Goal: Task Accomplishment & Management: Manage account settings

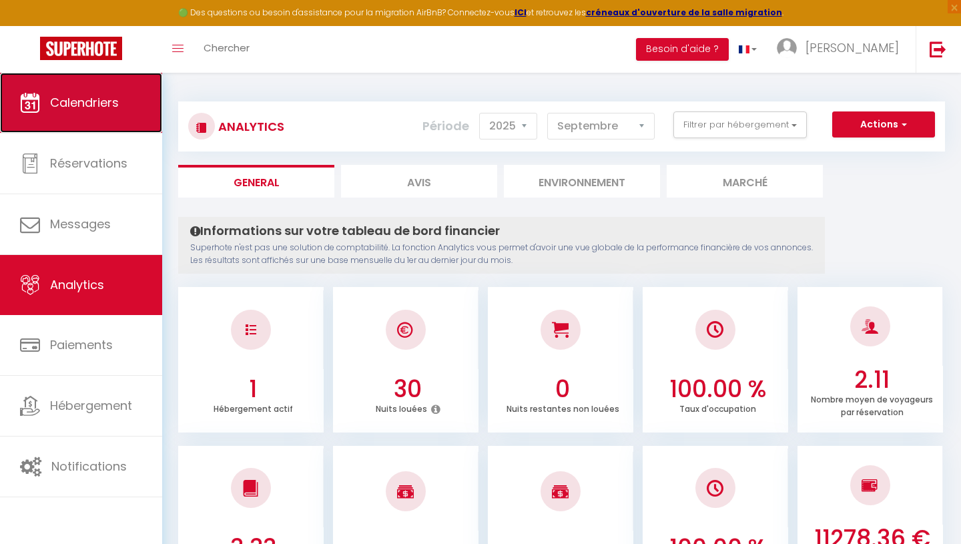
click at [79, 115] on link "Calendriers" at bounding box center [81, 103] width 162 height 60
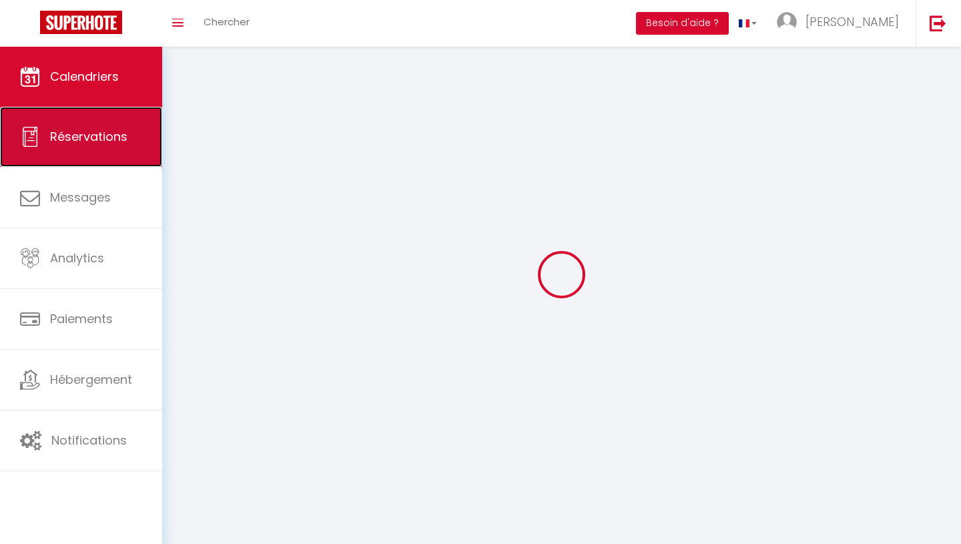
click at [91, 110] on link "Réservations" at bounding box center [81, 137] width 162 height 60
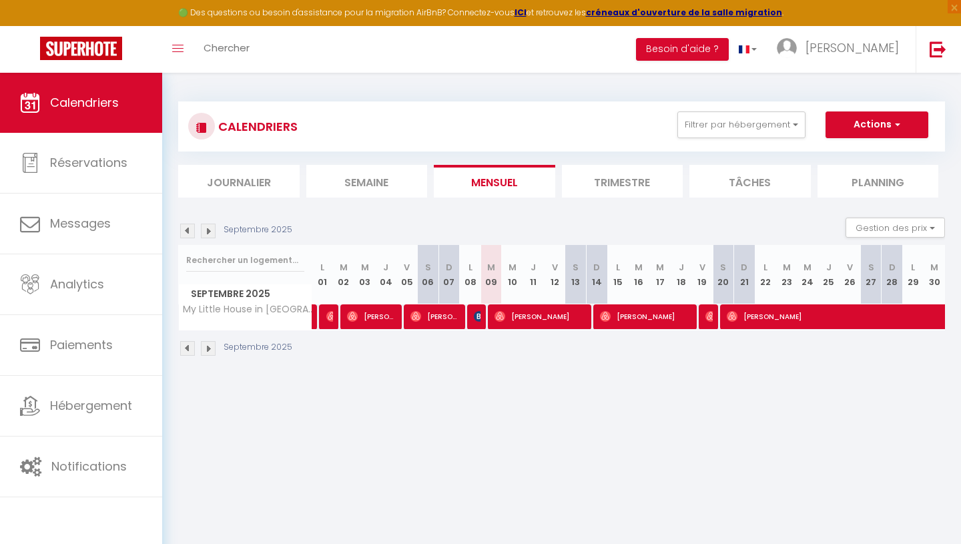
click at [601, 184] on li "Trimestre" at bounding box center [622, 181] width 121 height 33
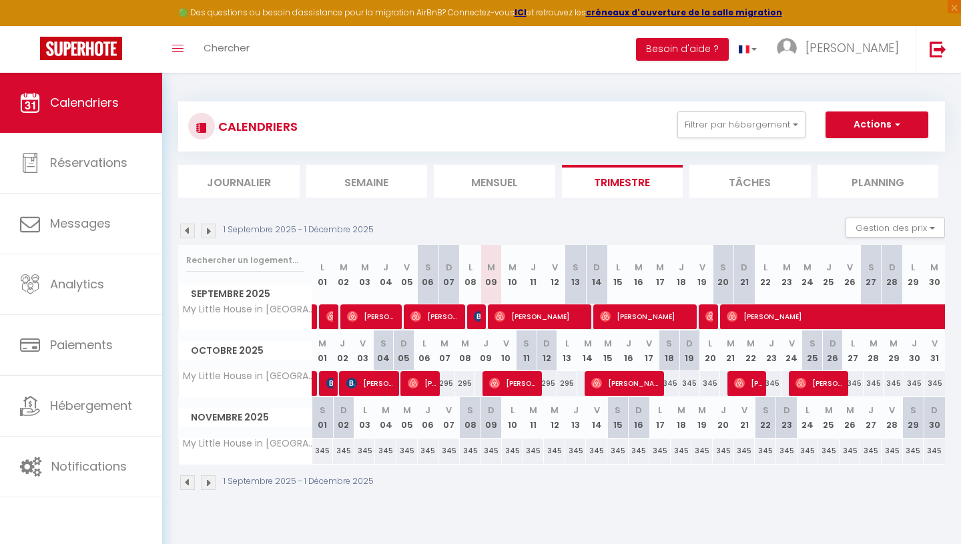
click at [321, 454] on div "345" at bounding box center [322, 451] width 21 height 25
type input "345"
type input "[PERSON_NAME] 01 Novembre 2025"
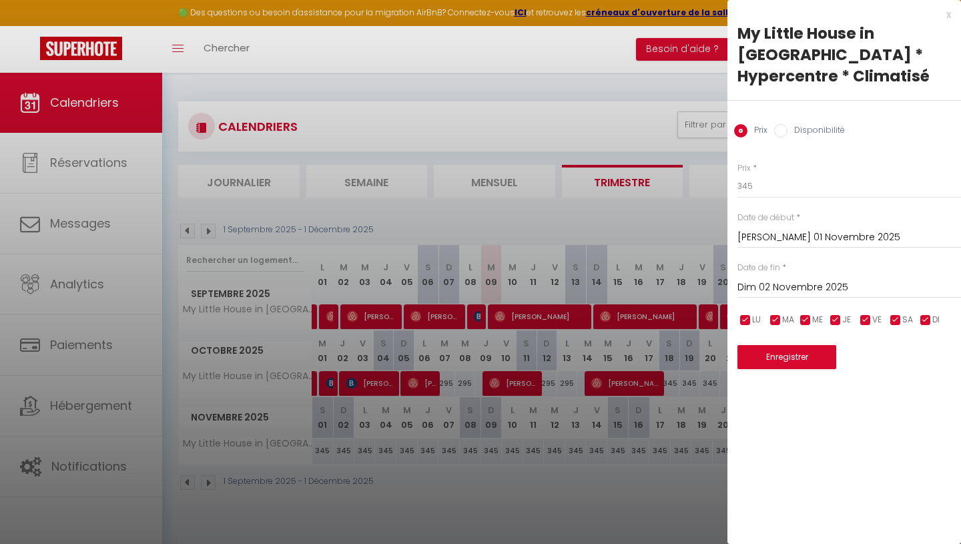
click at [825, 279] on input "Dim 02 Novembre 2025" at bounding box center [850, 287] width 224 height 17
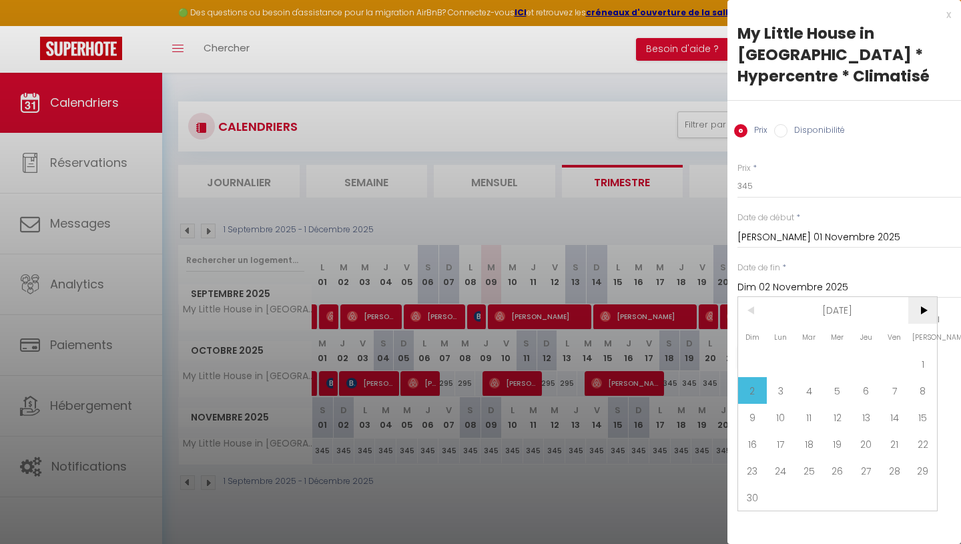
click at [929, 297] on span ">" at bounding box center [923, 310] width 29 height 27
click at [788, 350] on span "1" at bounding box center [781, 363] width 29 height 27
type input "Lun 01 Décembre 2025"
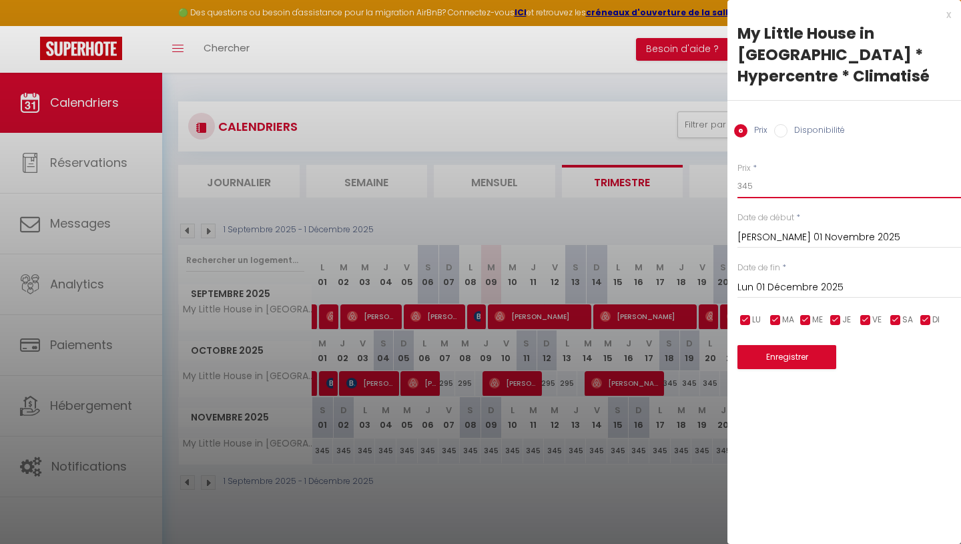
click at [772, 174] on input "345" at bounding box center [850, 186] width 224 height 24
type input "245"
click at [801, 345] on button "Enregistrer" at bounding box center [787, 357] width 99 height 24
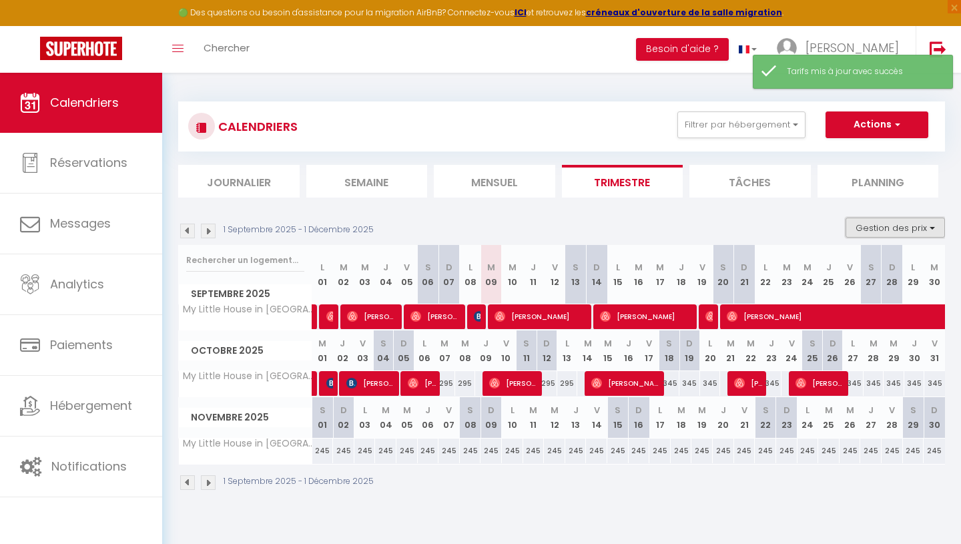
click at [897, 230] on button "Gestion des prix" at bounding box center [895, 228] width 99 height 20
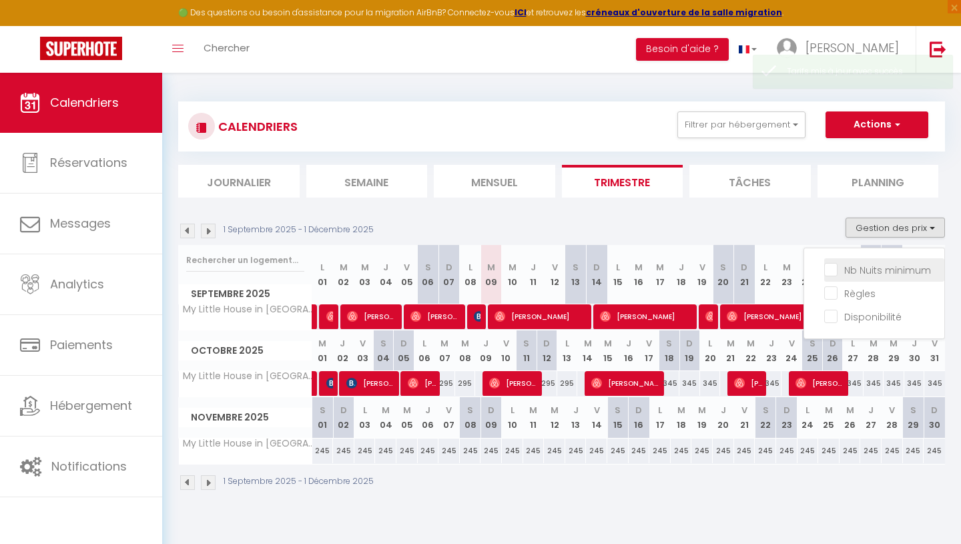
click at [889, 270] on input "Nb Nuits minimum" at bounding box center [884, 268] width 120 height 13
checkbox input "true"
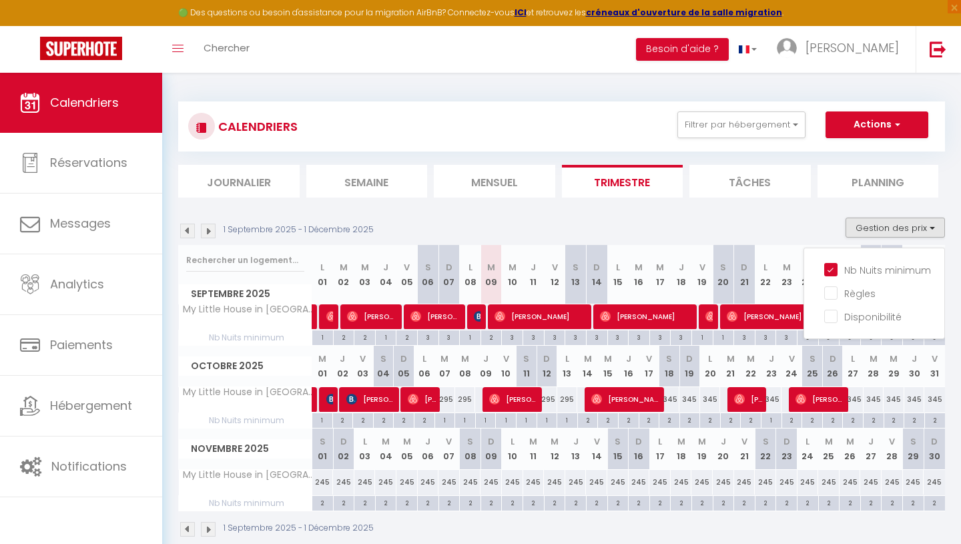
click at [320, 503] on div "2" at bounding box center [322, 502] width 21 height 13
type input "2"
type input "[PERSON_NAME] 01 Novembre 2025"
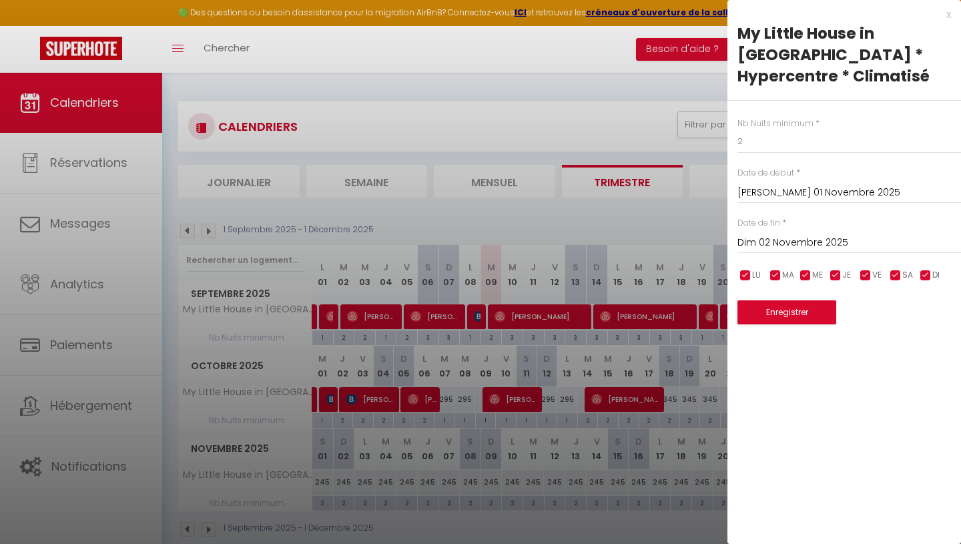
click at [800, 234] on input "Dim 02 Novembre 2025" at bounding box center [850, 242] width 224 height 17
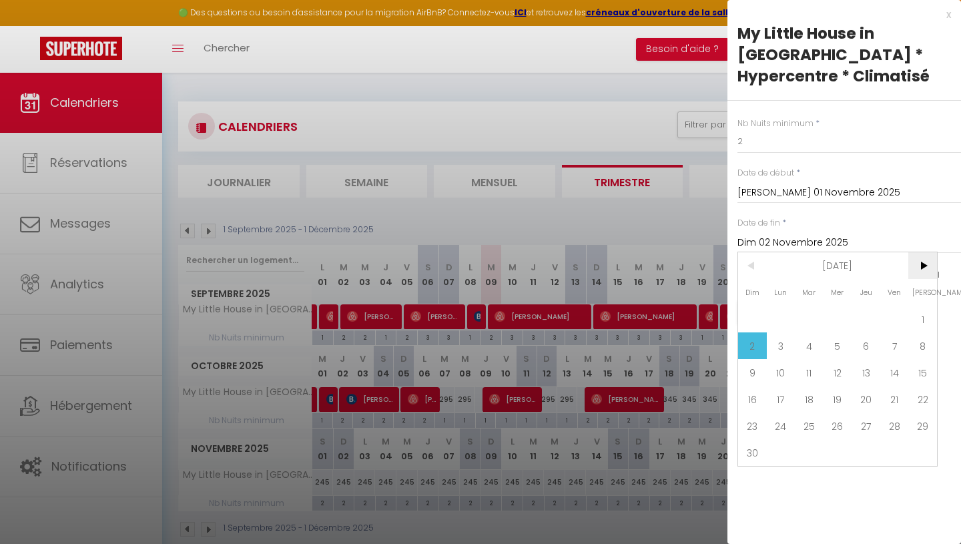
click at [925, 252] on span ">" at bounding box center [923, 265] width 29 height 27
click at [786, 306] on span "1" at bounding box center [781, 319] width 29 height 27
type input "Lun 01 Décembre 2025"
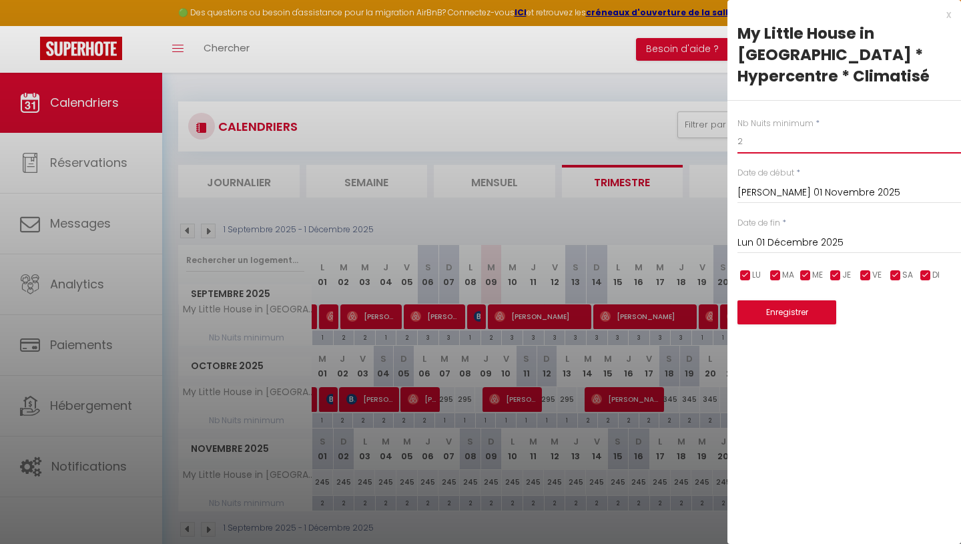
click at [778, 130] on input "2" at bounding box center [850, 142] width 224 height 24
type input "3"
click at [785, 300] on button "Enregistrer" at bounding box center [787, 312] width 99 height 24
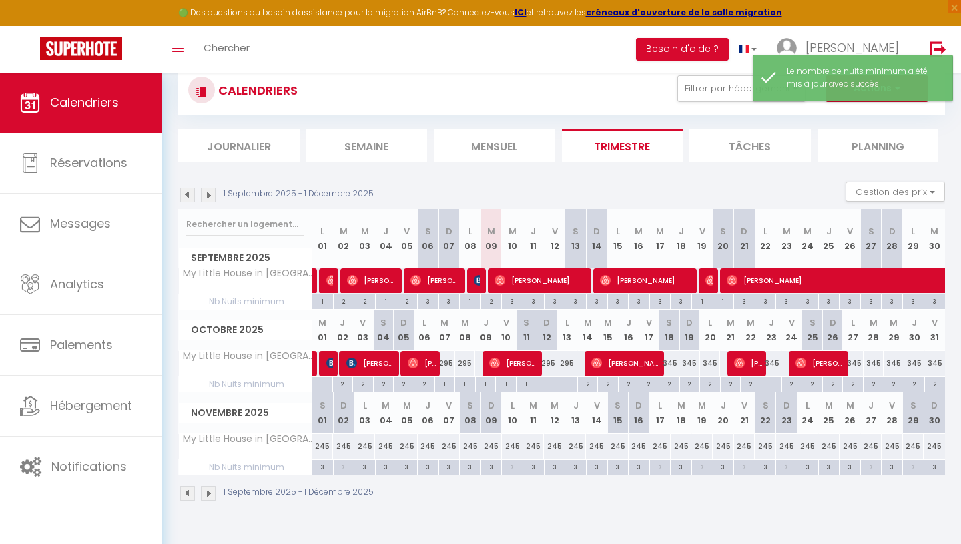
scroll to position [37, 0]
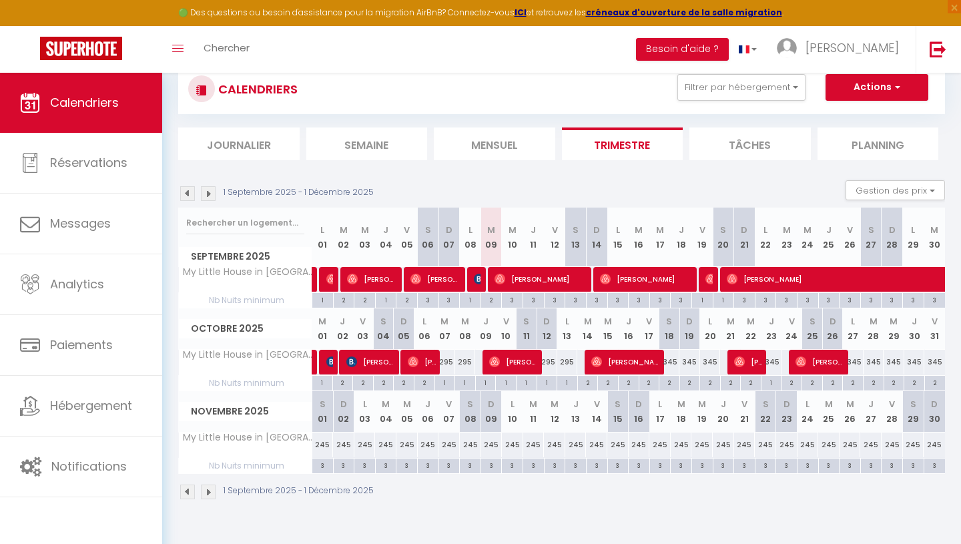
click at [209, 495] on img at bounding box center [208, 492] width 15 height 15
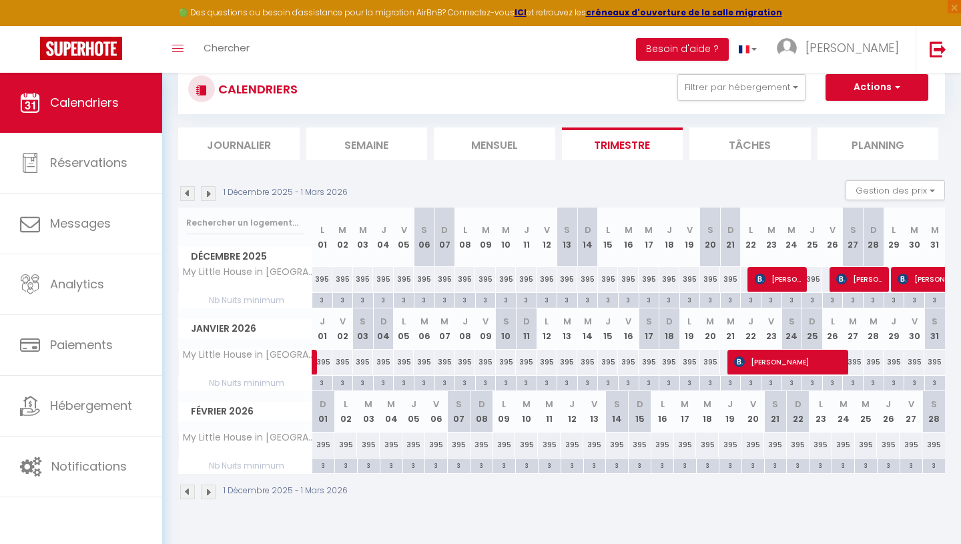
click at [320, 281] on div "395" at bounding box center [322, 279] width 21 height 25
type input "395"
type input "Lun 01 Décembre 2025"
type input "[DATE] Décembre 2025"
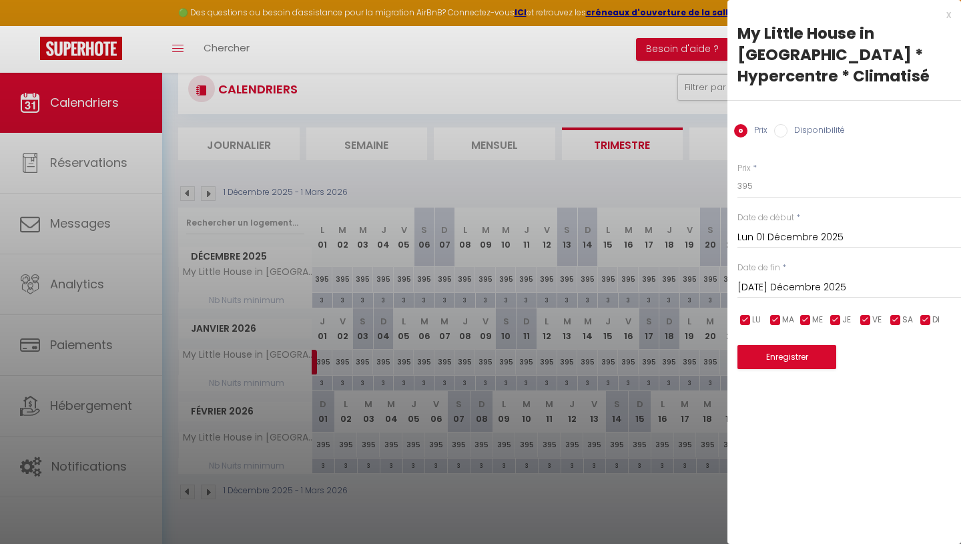
click at [638, 280] on div at bounding box center [480, 272] width 961 height 544
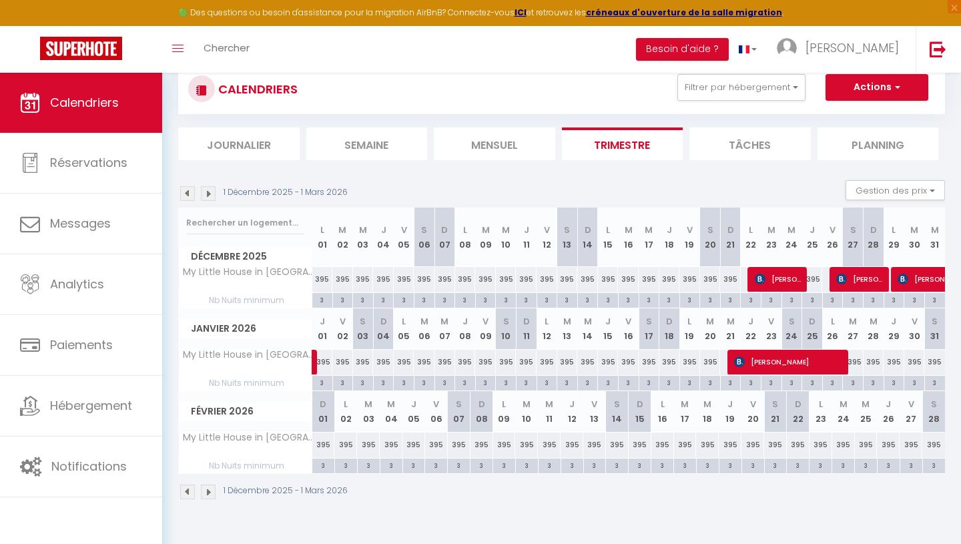
click at [321, 277] on div "395" at bounding box center [322, 279] width 21 height 25
type input "395"
type input "Lun 01 Décembre 2025"
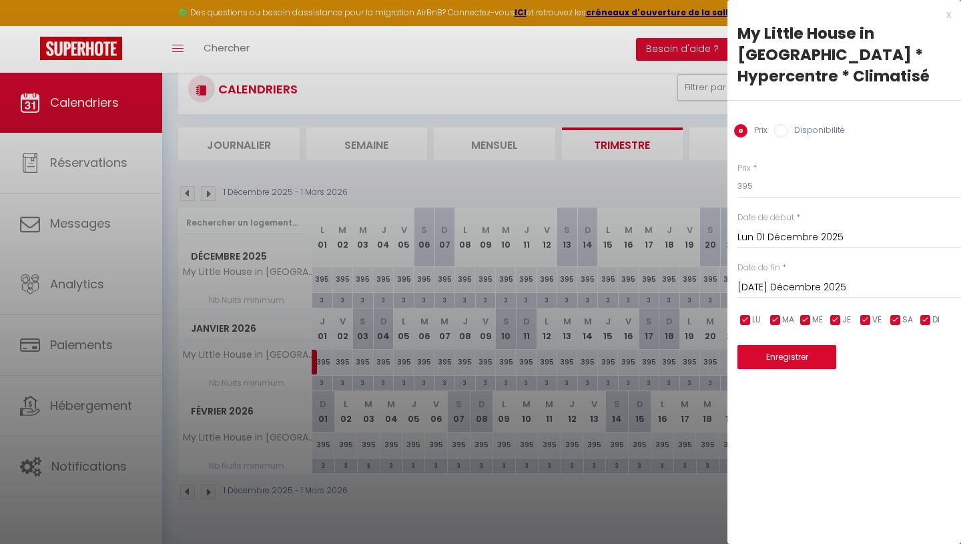
click at [794, 279] on input "[DATE] Décembre 2025" at bounding box center [850, 287] width 224 height 17
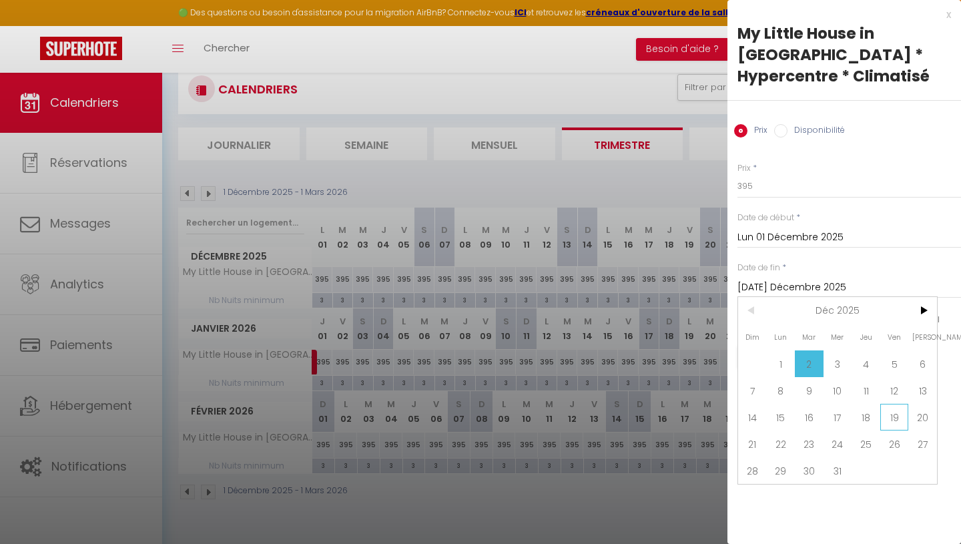
click at [891, 404] on span "19" at bounding box center [895, 417] width 29 height 27
type input "Ven 19 Décembre 2025"
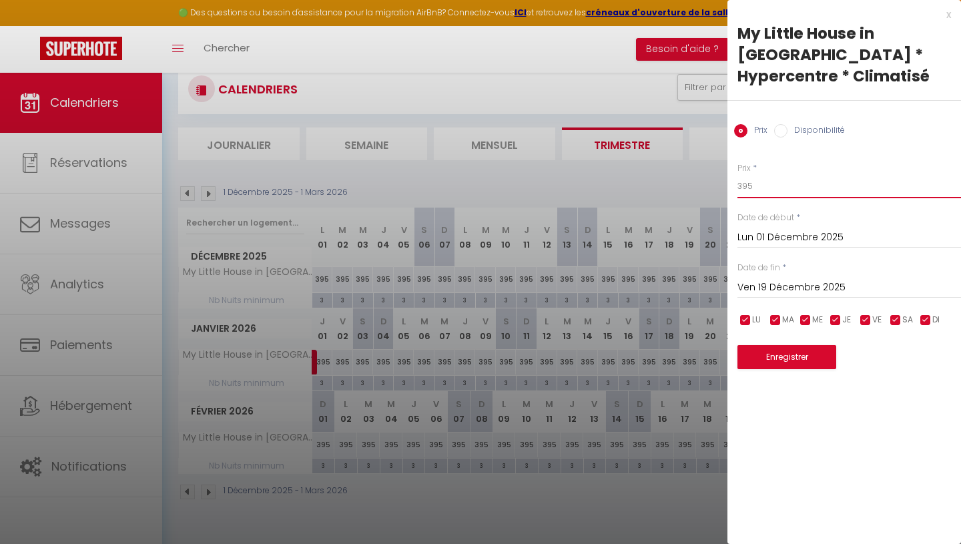
click at [790, 174] on input "395" at bounding box center [850, 186] width 224 height 24
type input "295"
click at [804, 345] on button "Enregistrer" at bounding box center [787, 357] width 99 height 24
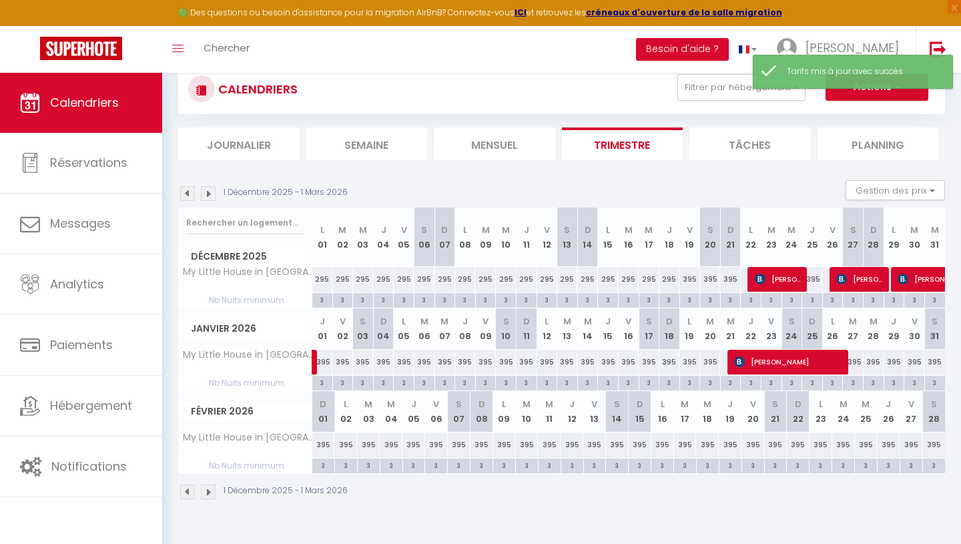
click at [210, 492] on img at bounding box center [208, 492] width 15 height 15
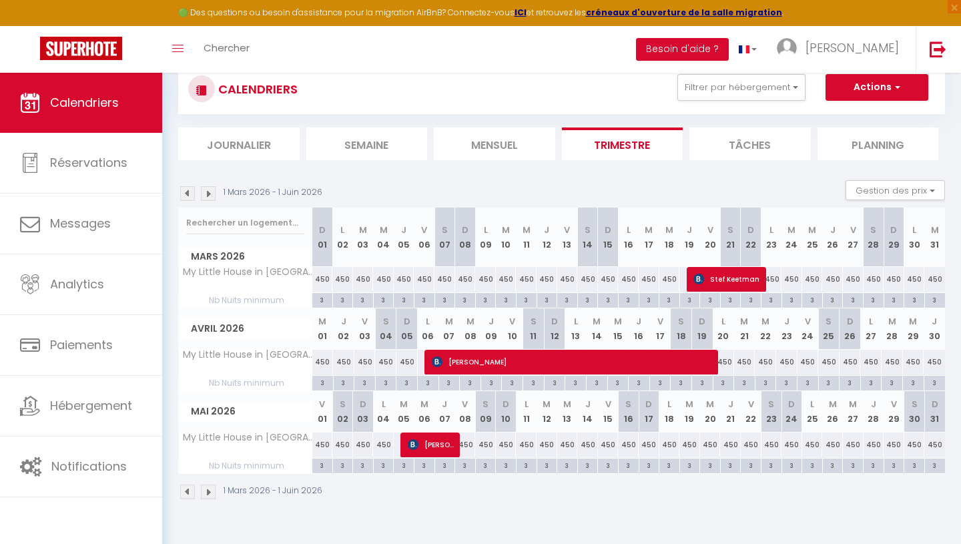
click at [184, 491] on img at bounding box center [187, 492] width 15 height 15
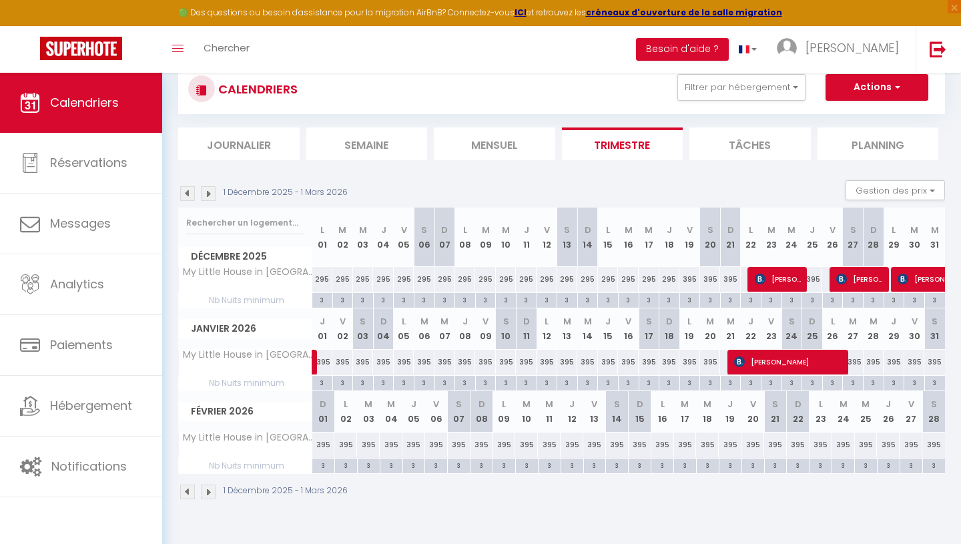
click at [188, 490] on img at bounding box center [187, 492] width 15 height 15
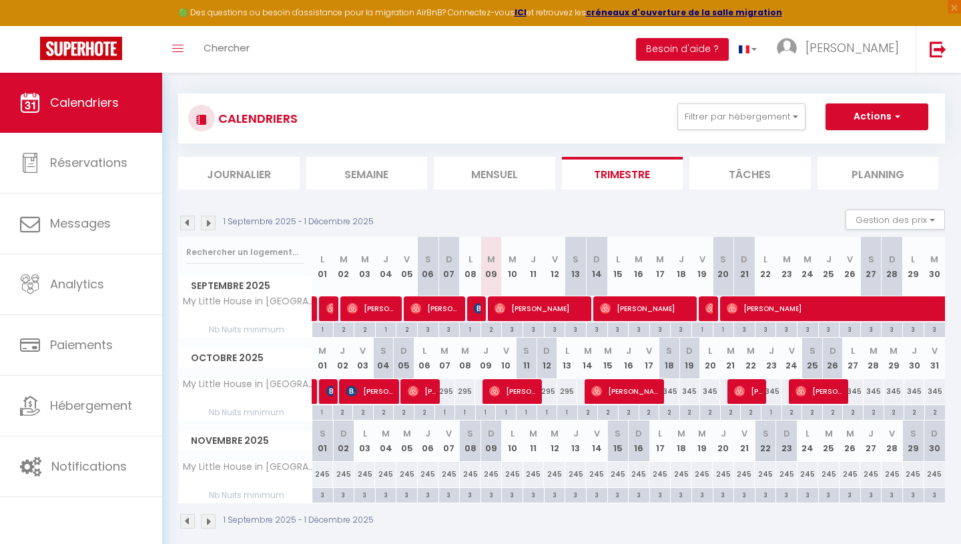
scroll to position [0, 0]
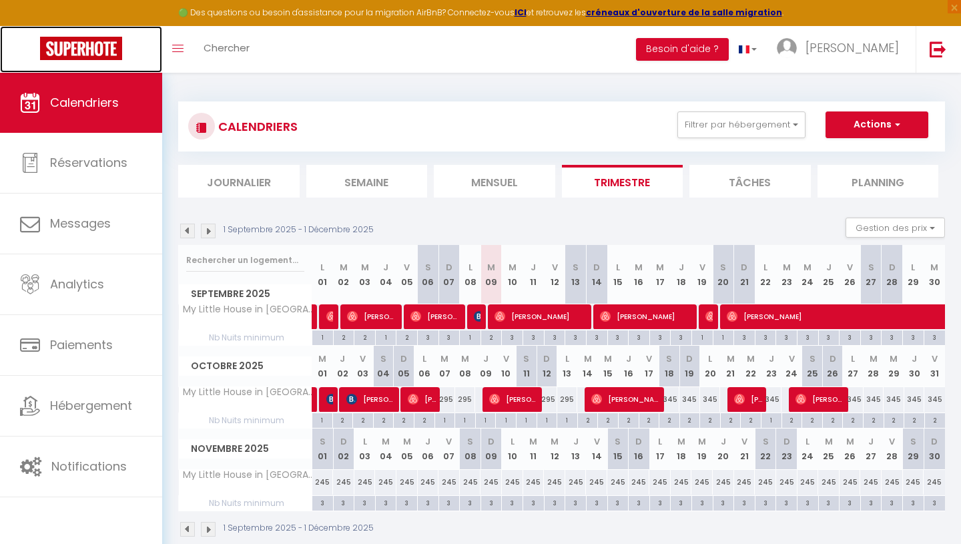
click at [69, 51] on img at bounding box center [81, 48] width 82 height 23
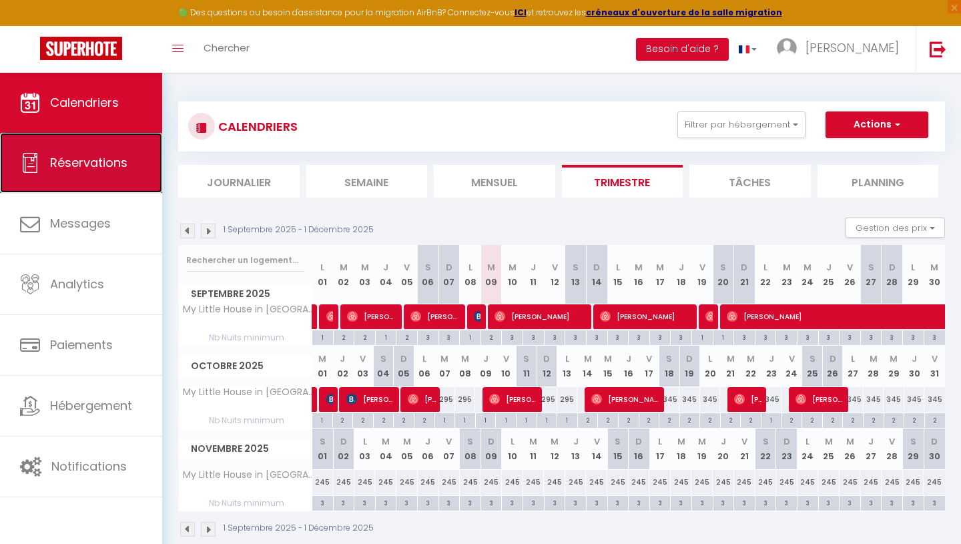
click at [59, 166] on span "Réservations" at bounding box center [88, 162] width 77 height 17
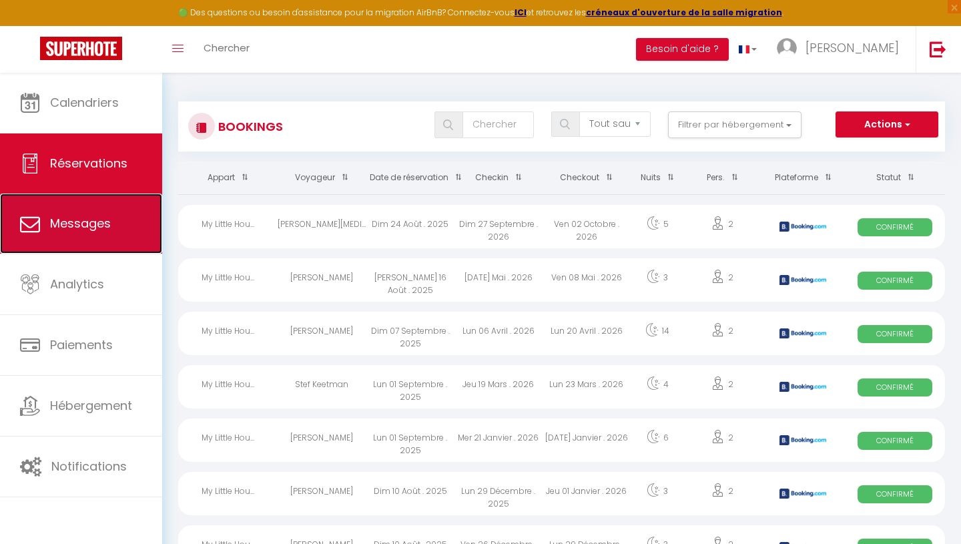
click at [67, 211] on link "Messages" at bounding box center [81, 224] width 162 height 60
select select "message"
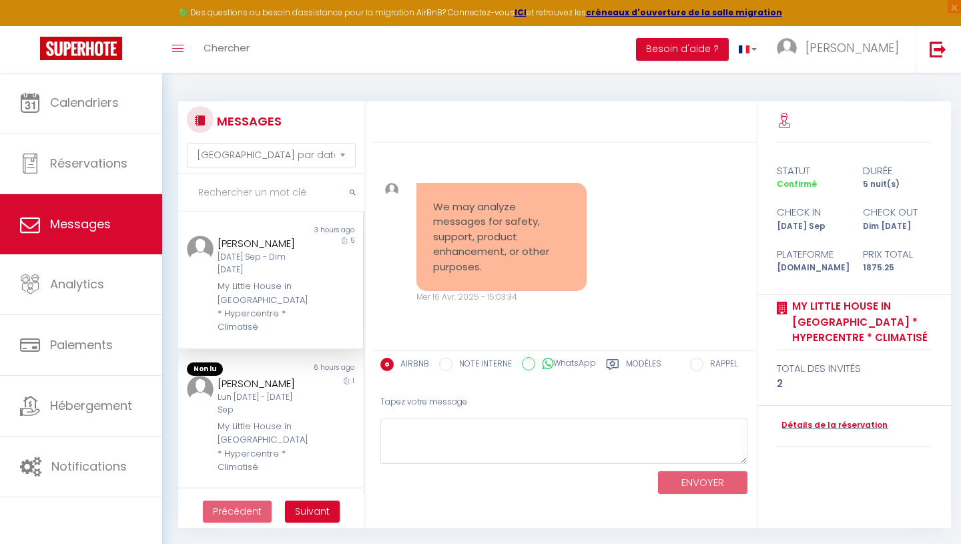
scroll to position [3833, 0]
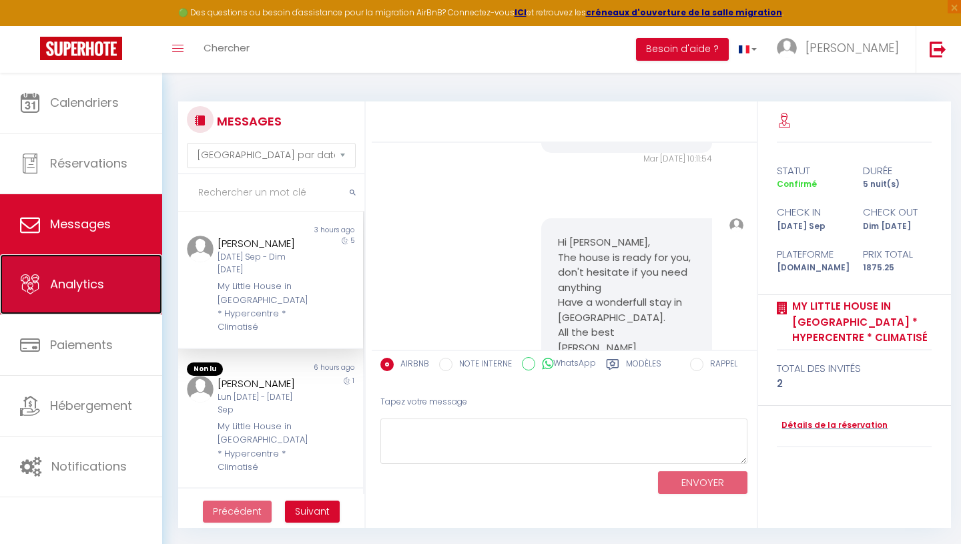
click at [75, 280] on span "Analytics" at bounding box center [77, 284] width 54 height 17
select select "2025"
select select "9"
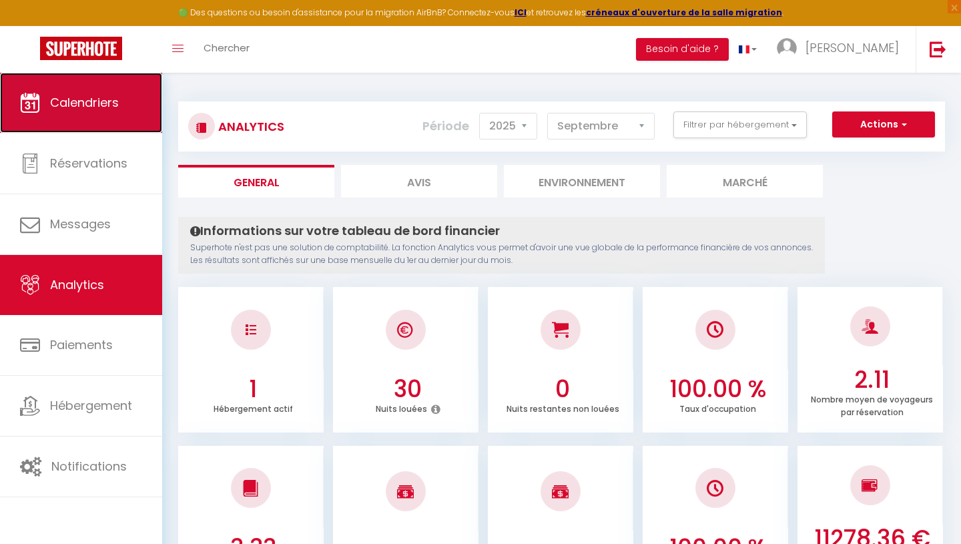
click at [61, 101] on span "Calendriers" at bounding box center [84, 102] width 69 height 17
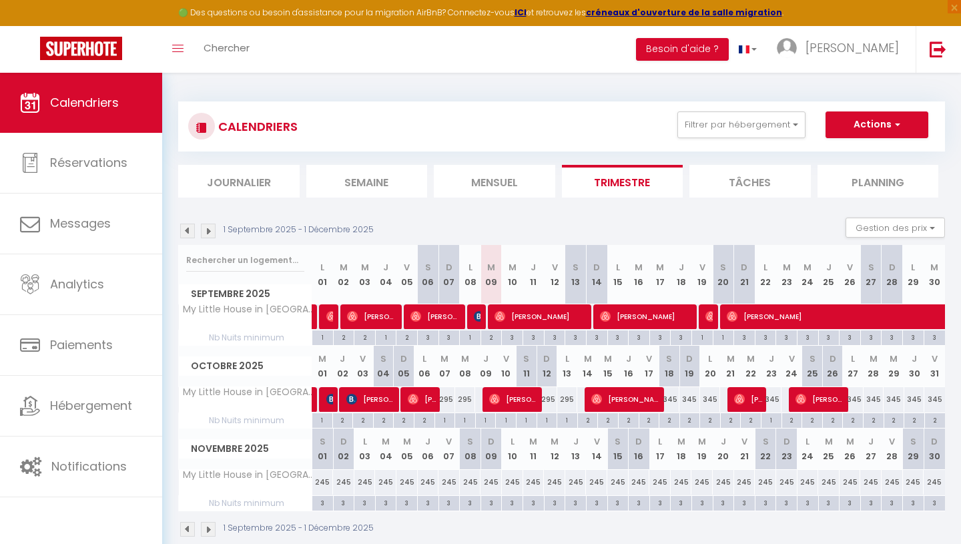
click at [184, 232] on img at bounding box center [187, 231] width 15 height 15
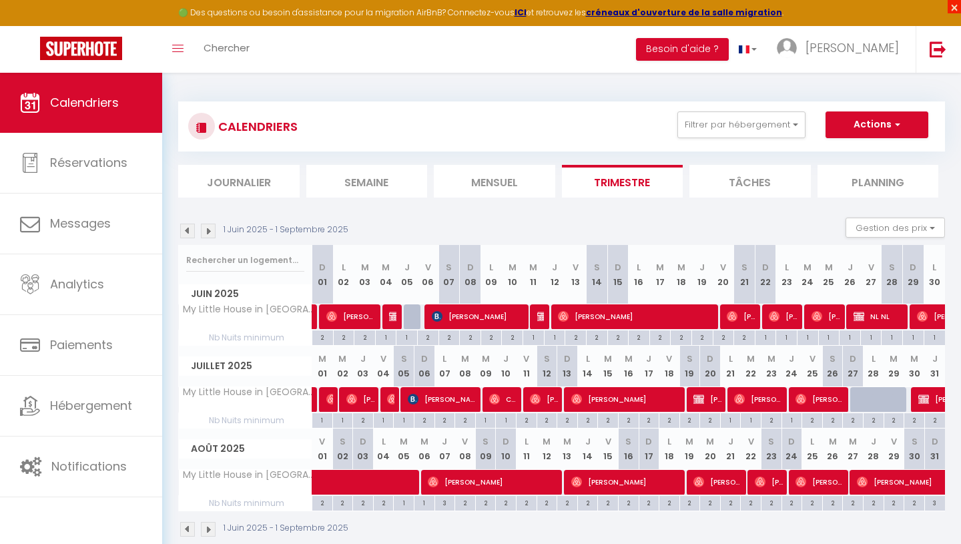
click at [954, 6] on span "×" at bounding box center [954, 6] width 13 height 13
